Goal: Find specific page/section: Find specific page/section

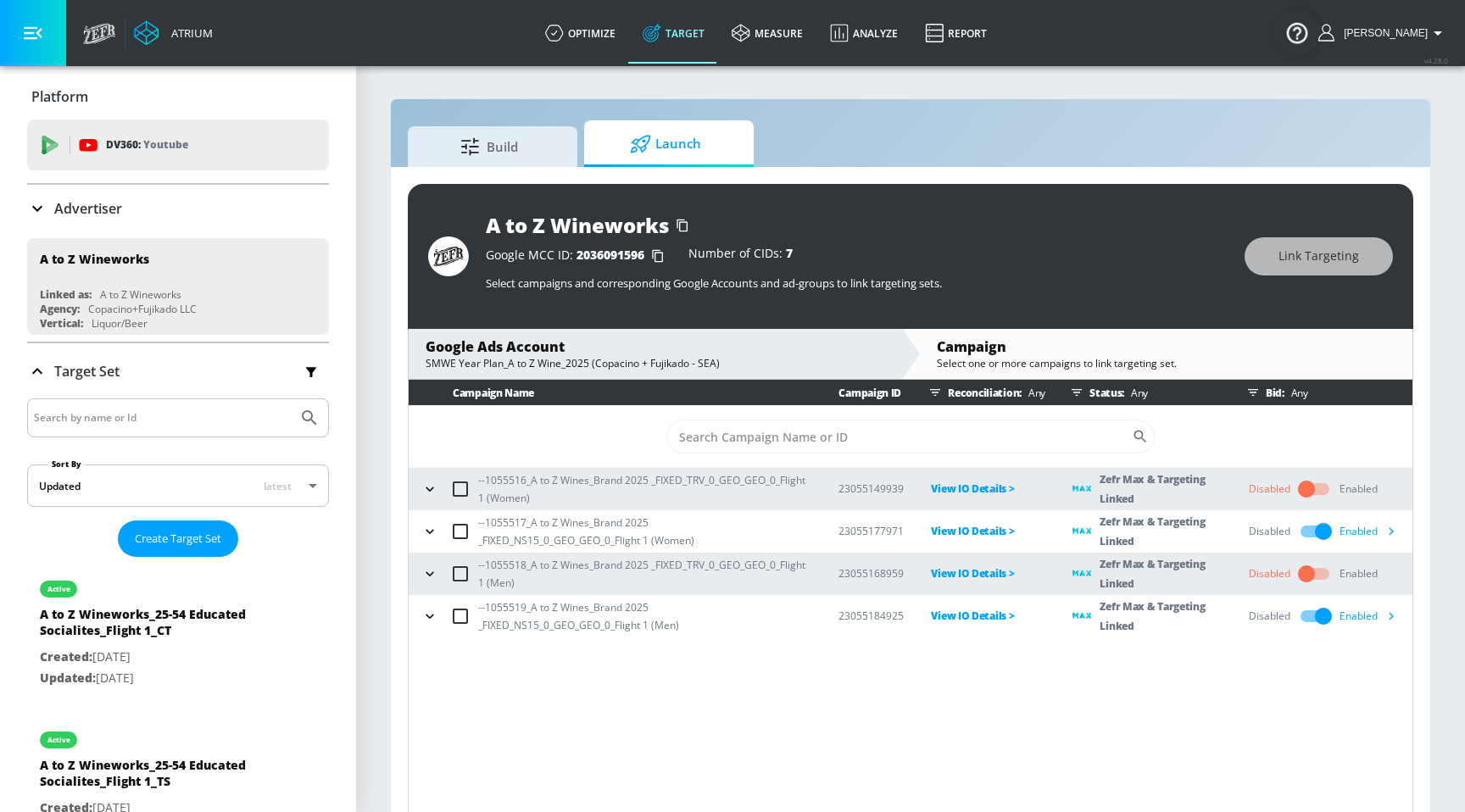
scroll to position [25, 0]
